Goal: Task Accomplishment & Management: Manage account settings

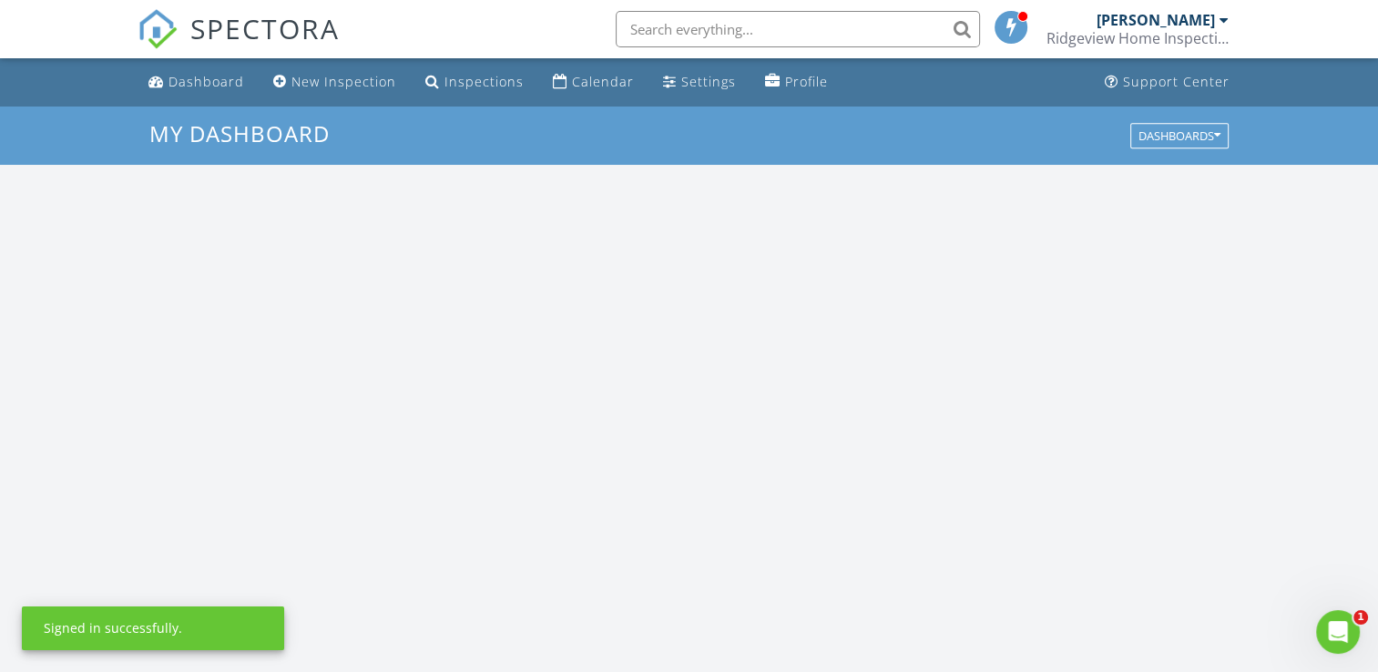
scroll to position [1686, 1406]
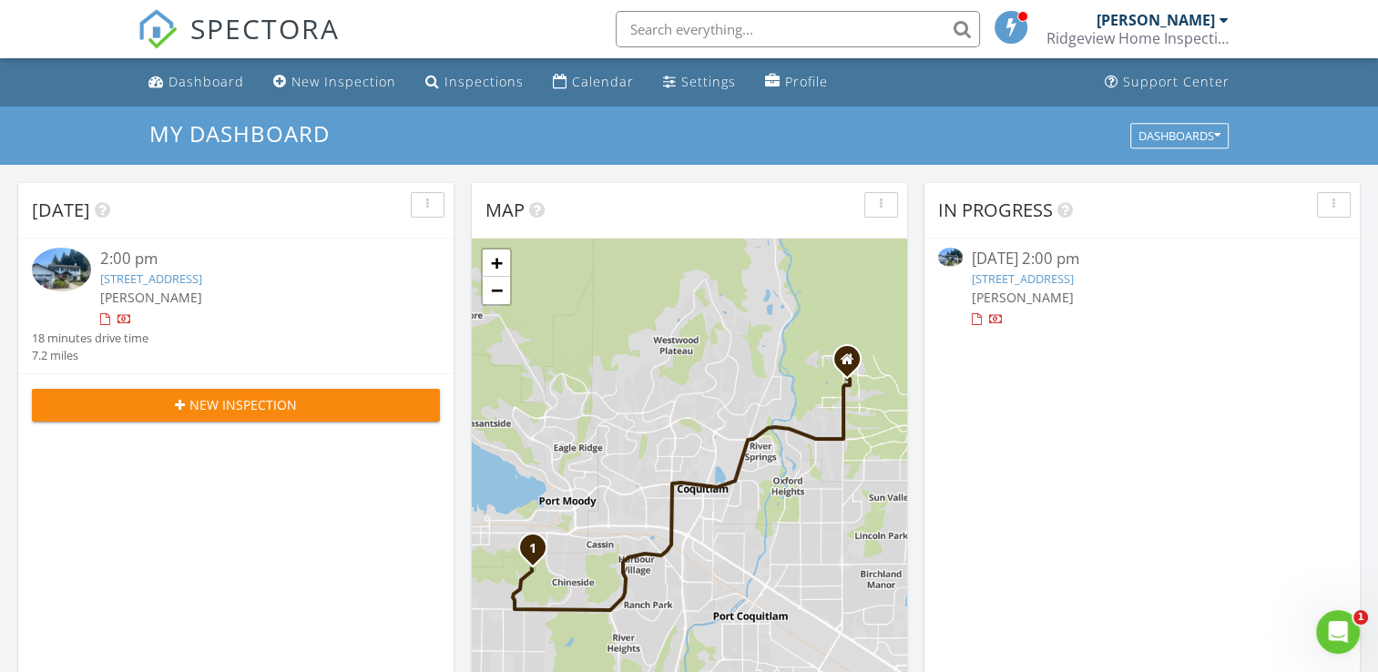
click at [1003, 277] on link "[STREET_ADDRESS]" at bounding box center [1023, 278] width 102 height 16
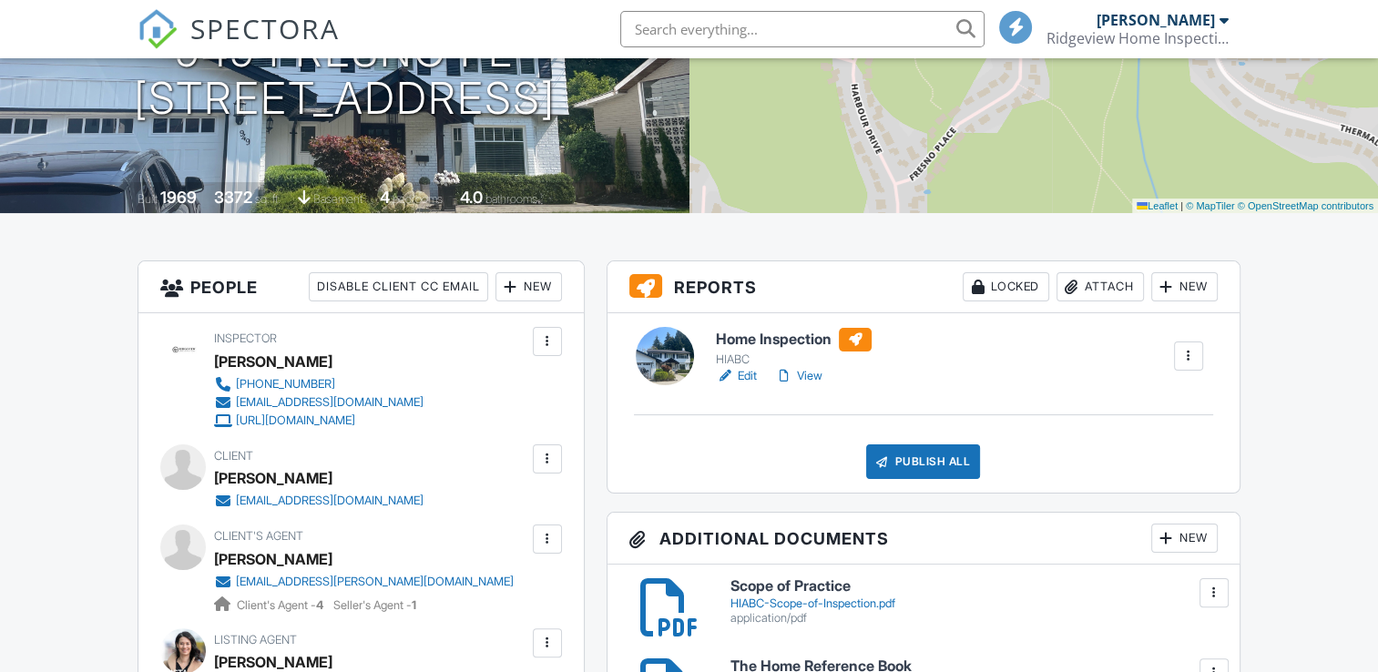
click at [814, 377] on link "View" at bounding box center [798, 376] width 47 height 18
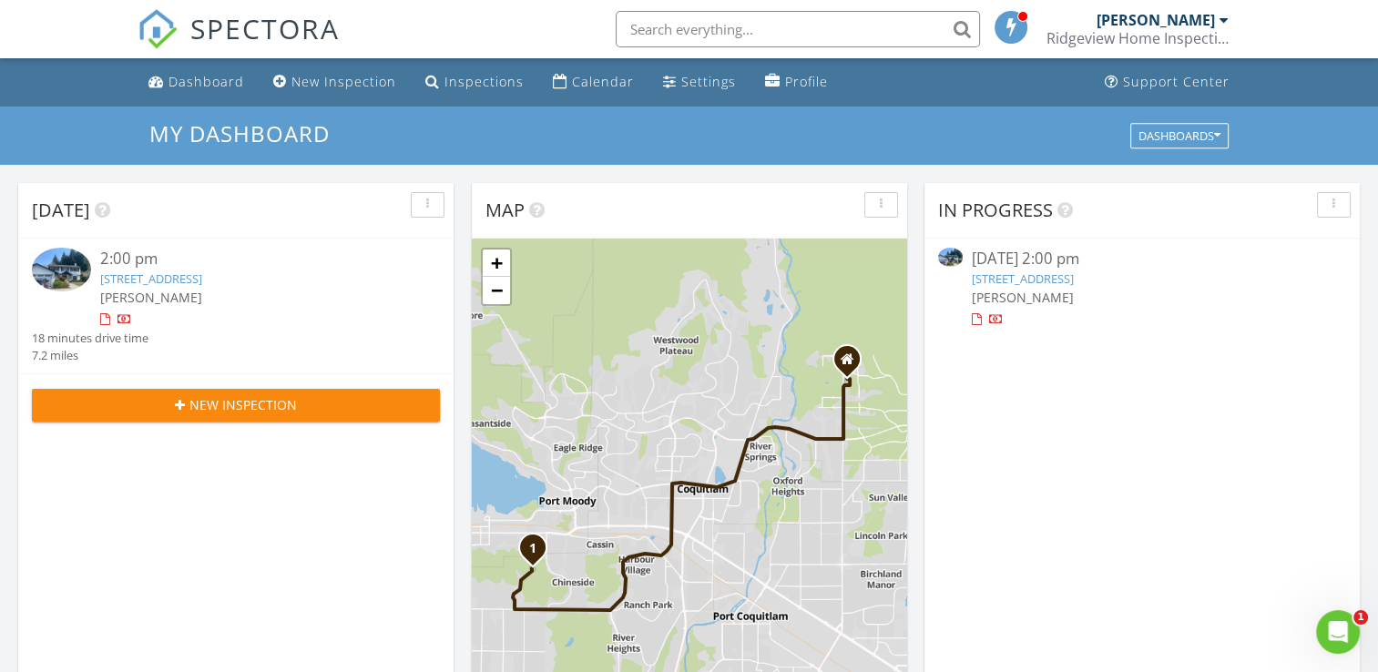
click at [117, 291] on span "[PERSON_NAME]" at bounding box center [151, 297] width 102 height 17
